Goal: Information Seeking & Learning: Learn about a topic

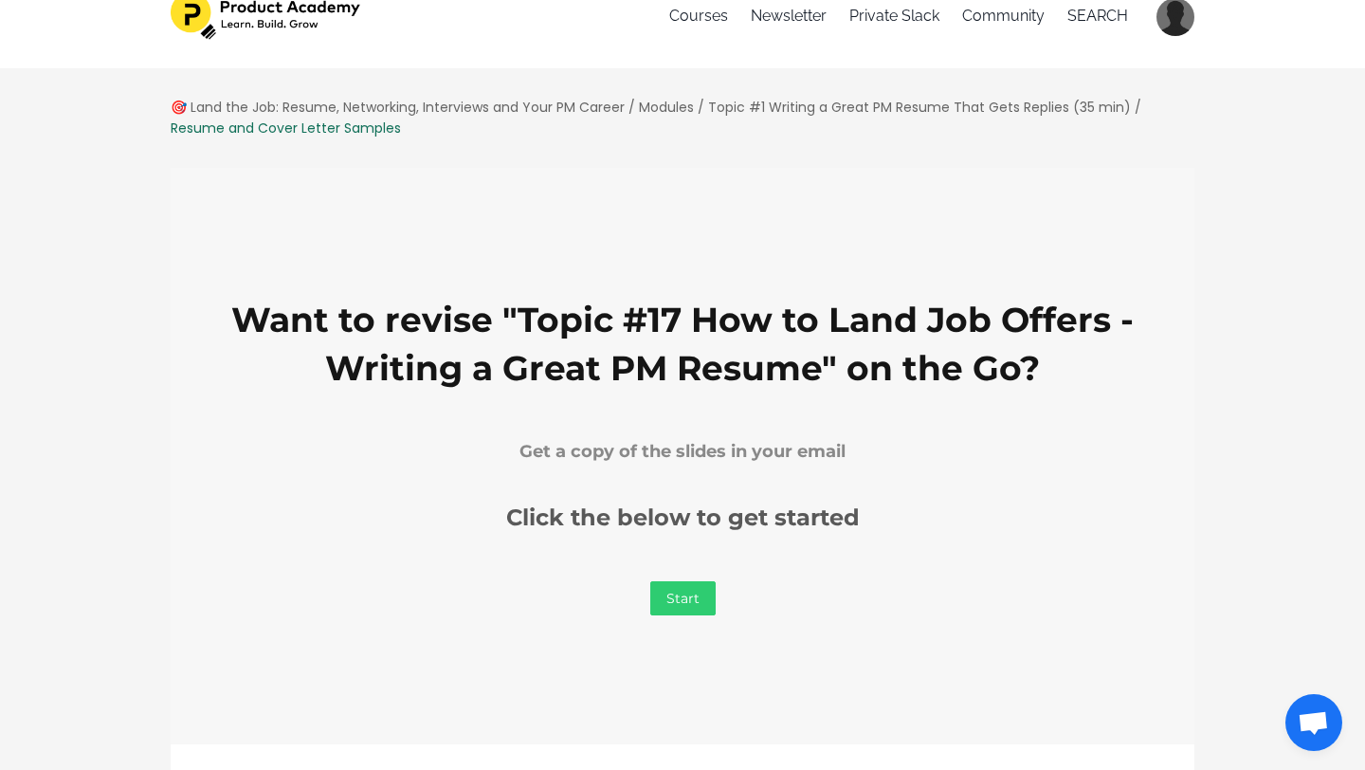
scroll to position [47, 0]
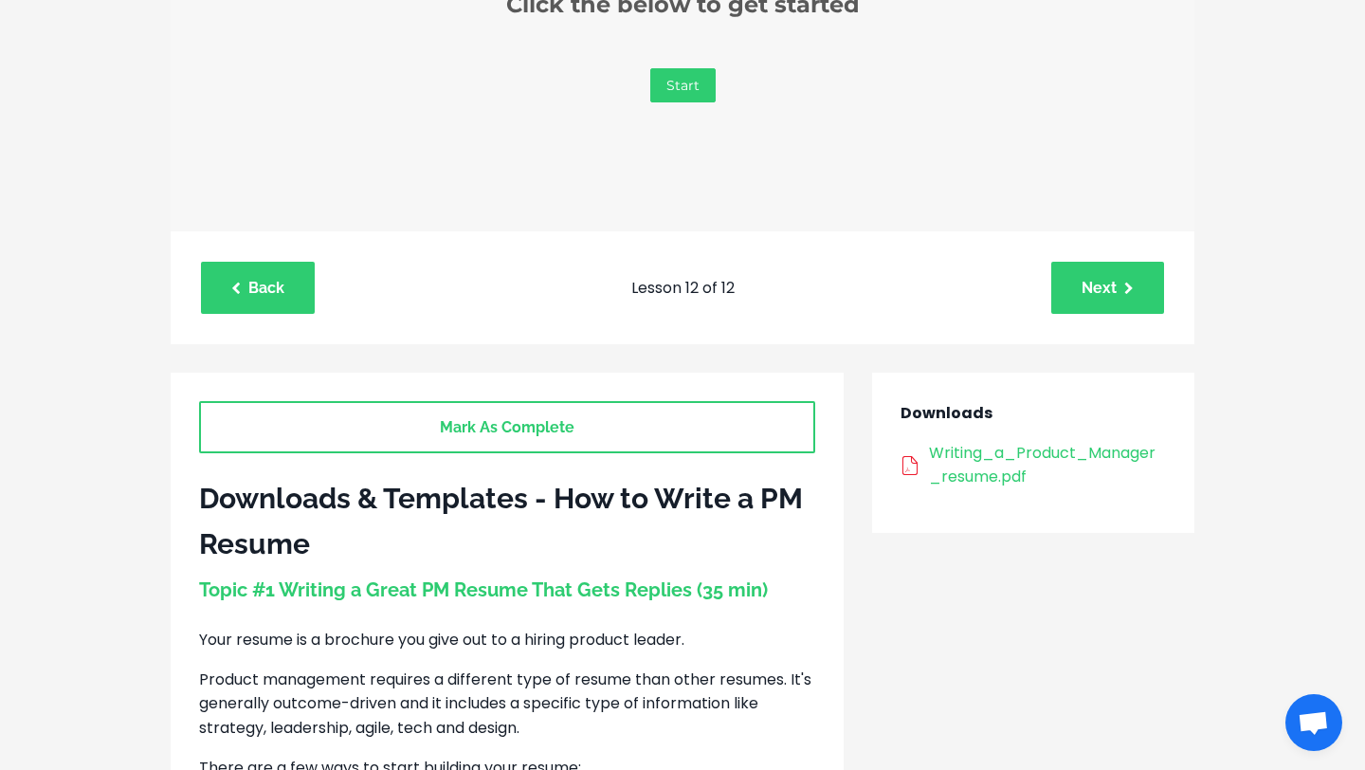
scroll to position [548, 0]
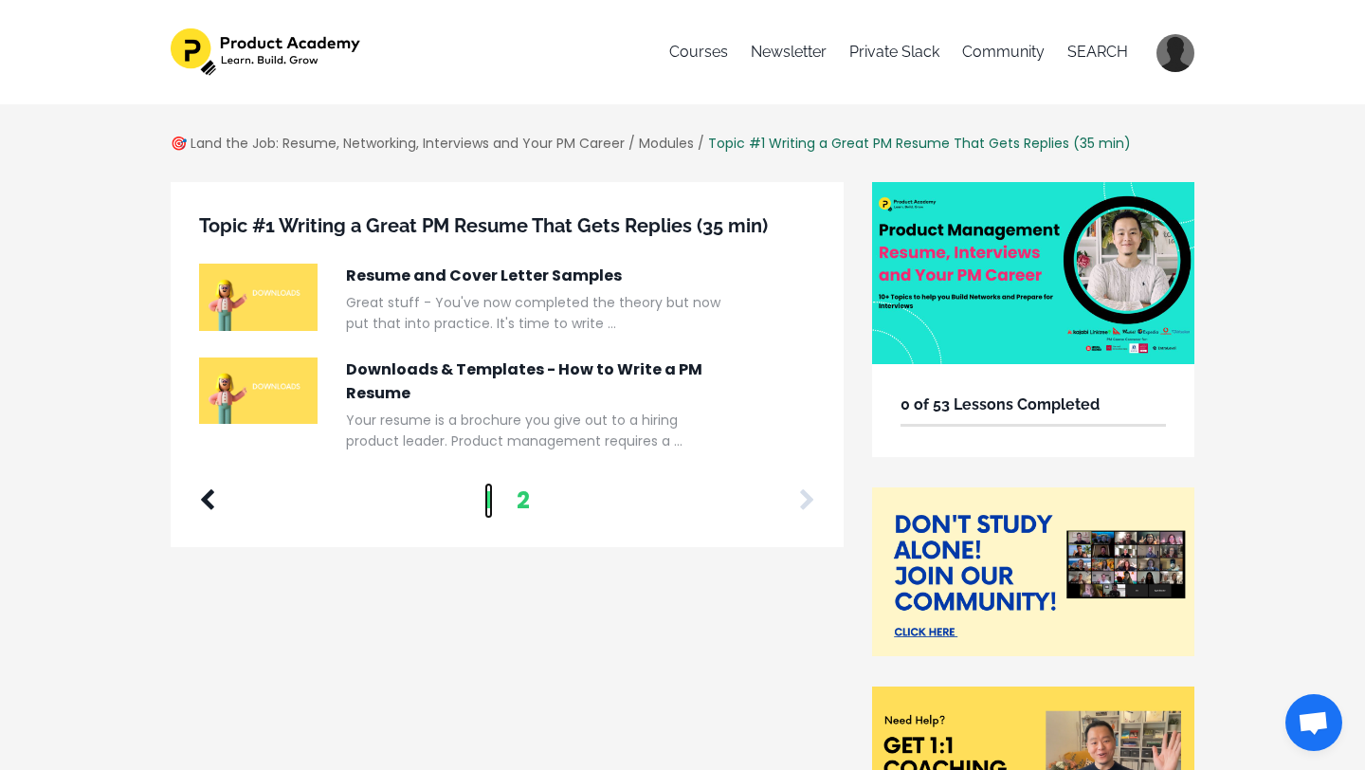
click at [493, 505] on link "1" at bounding box center [489, 501] width 9 height 36
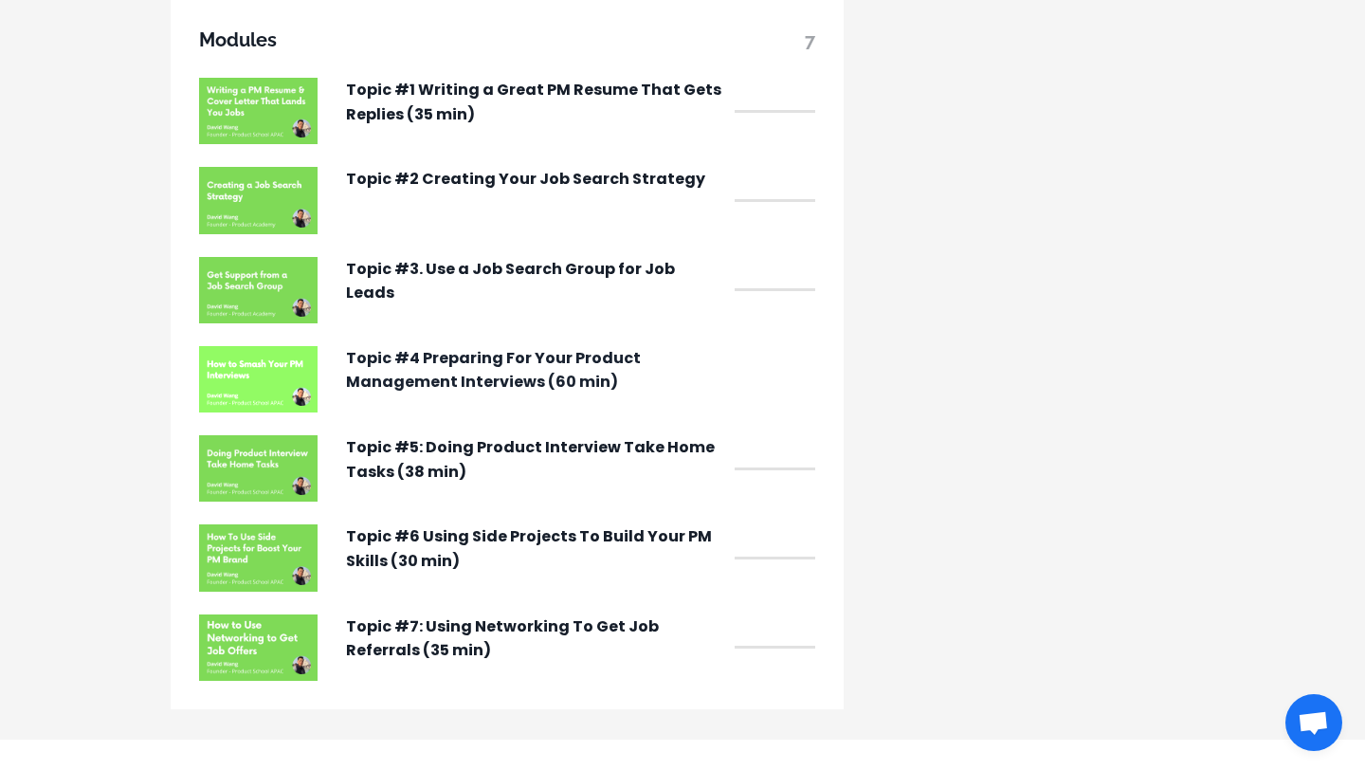
scroll to position [1448, 0]
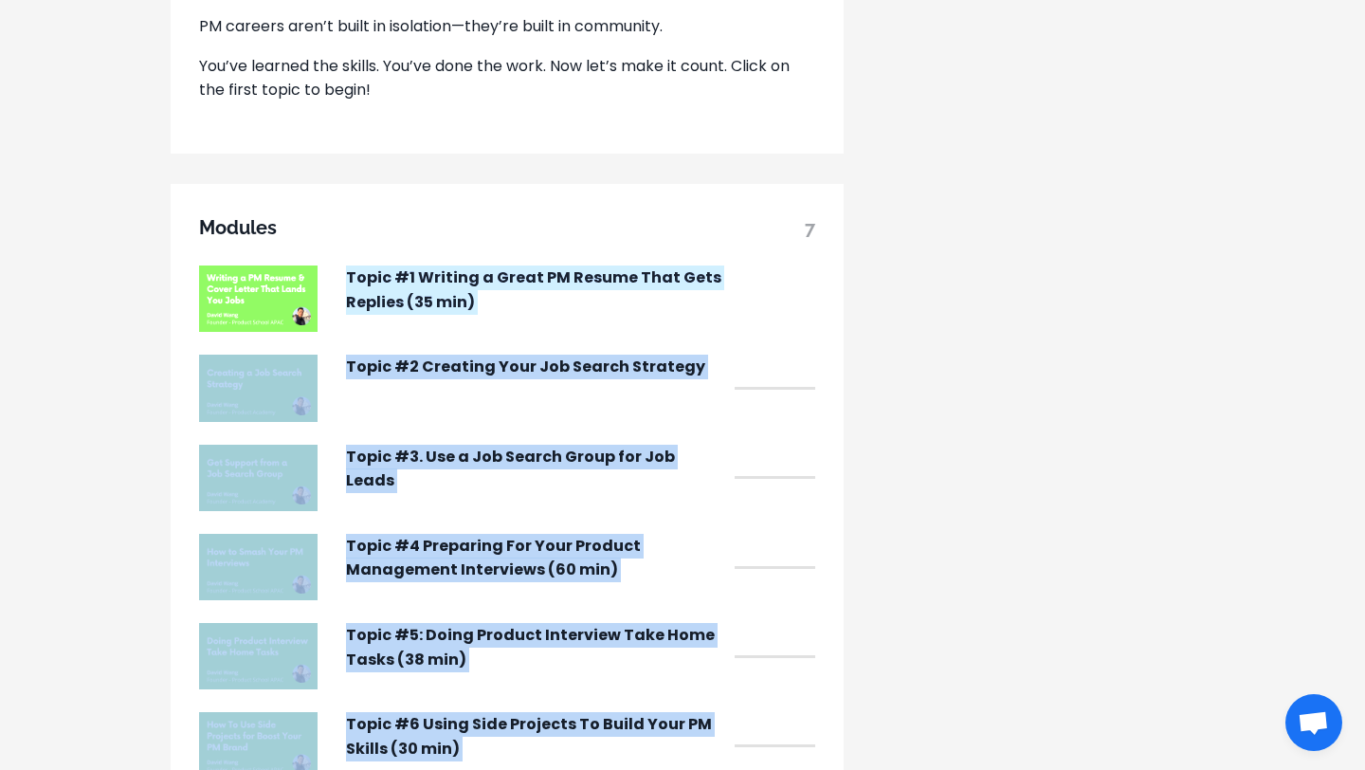
drag, startPoint x: 817, startPoint y: 615, endPoint x: 341, endPoint y: 302, distance: 570.1
click at [341, 302] on div "Modules 7 Topic #1 Writing a Great PM Resume That Gets Replies (35 min) Topic #…" at bounding box center [507, 540] width 673 height 713
copy div "Topic #1 Writing a Great PM Resume That Gets Replies (35 min) Topic #2 Creating…"
